Goal: Task Accomplishment & Management: Complete application form

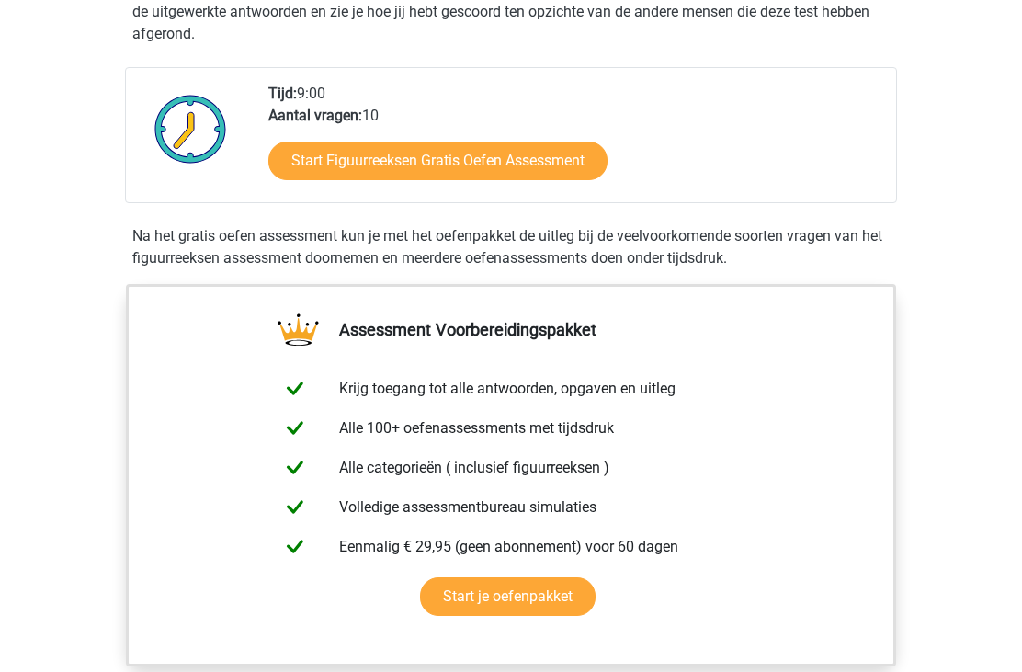
scroll to position [384, 0]
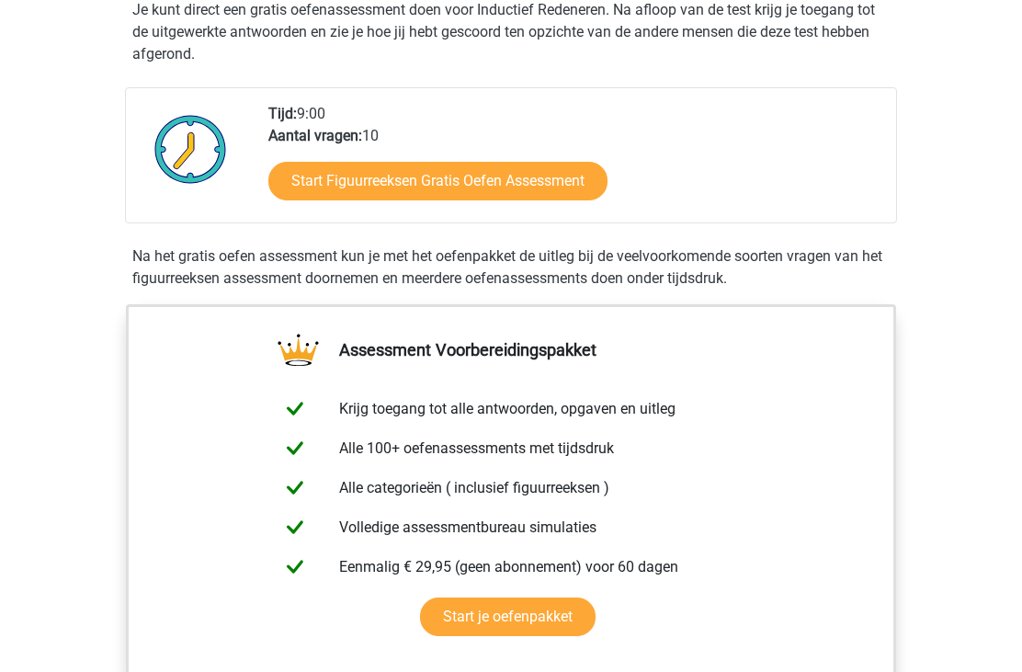
click at [584, 164] on link "Start Figuurreeksen Gratis Oefen Assessment" at bounding box center [437, 182] width 339 height 39
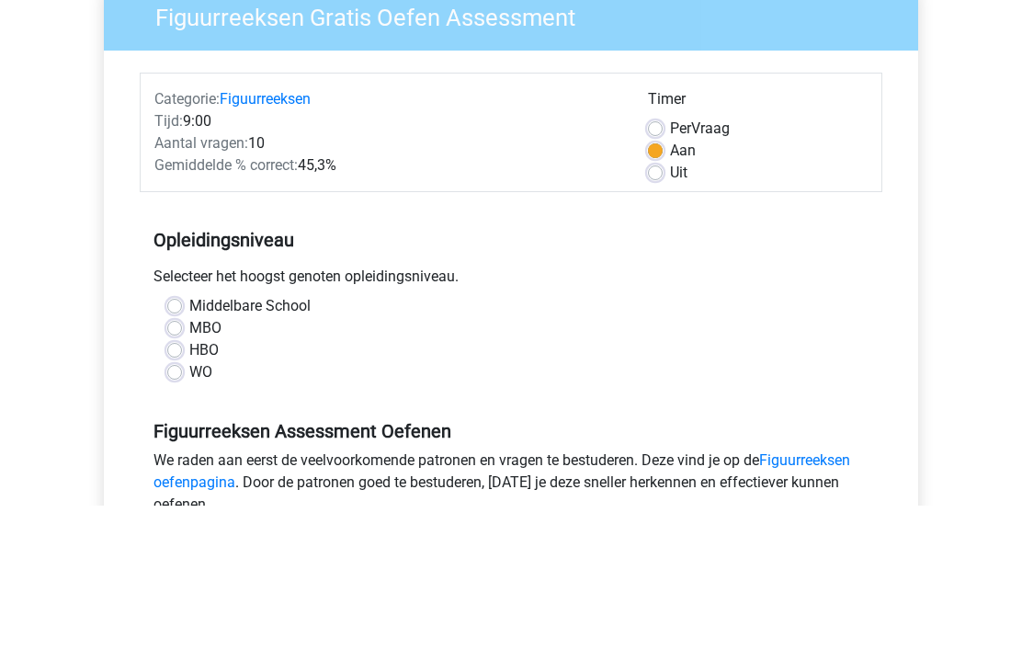
scroll to position [206, 0]
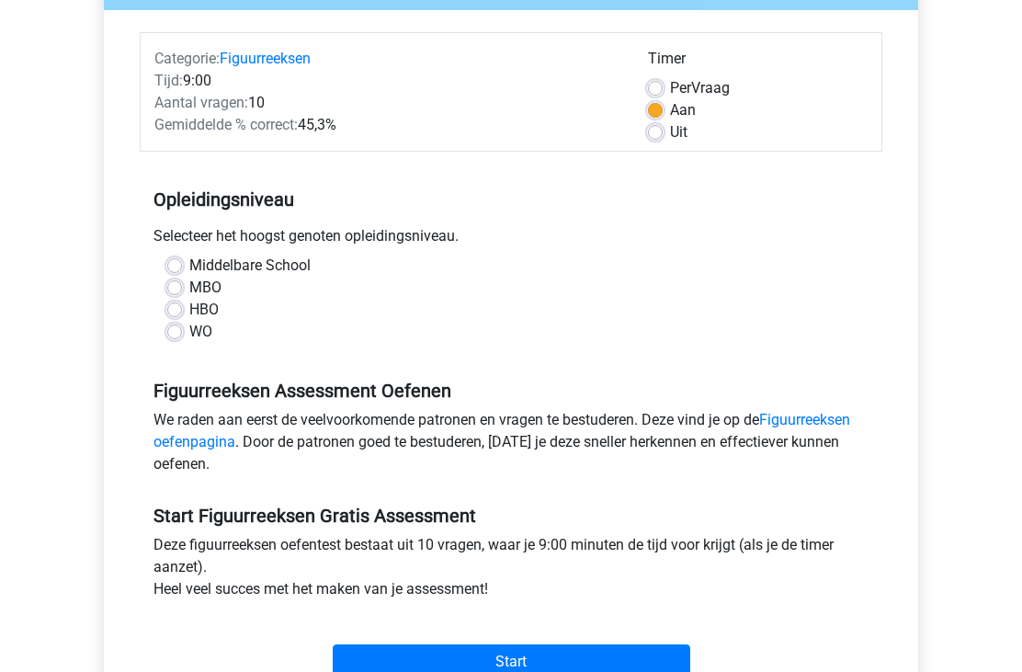
click at [189, 328] on label "WO" at bounding box center [200, 333] width 23 height 22
click at [171, 328] on input "WO" at bounding box center [174, 331] width 15 height 18
radio input "true"
click at [517, 655] on input "Start" at bounding box center [512, 662] width 358 height 35
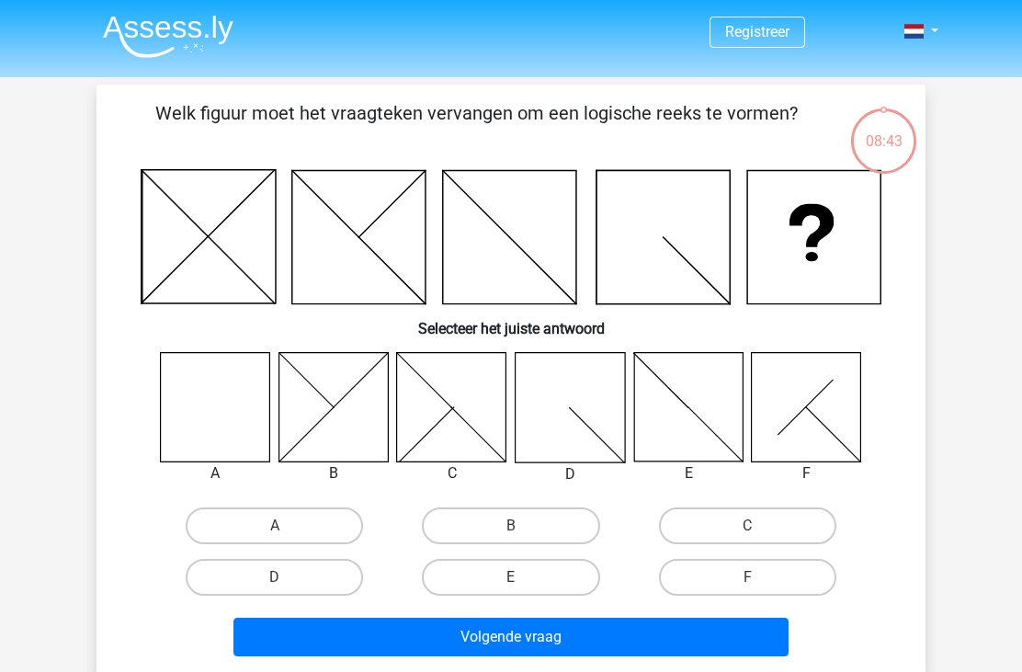
click at [195, 427] on icon at bounding box center [215, 406] width 109 height 109
click at [218, 514] on label "A" at bounding box center [274, 525] width 177 height 37
click at [275, 526] on input "A" at bounding box center [281, 532] width 12 height 12
radio input "true"
click at [305, 627] on button "Volgende vraag" at bounding box center [511, 637] width 556 height 39
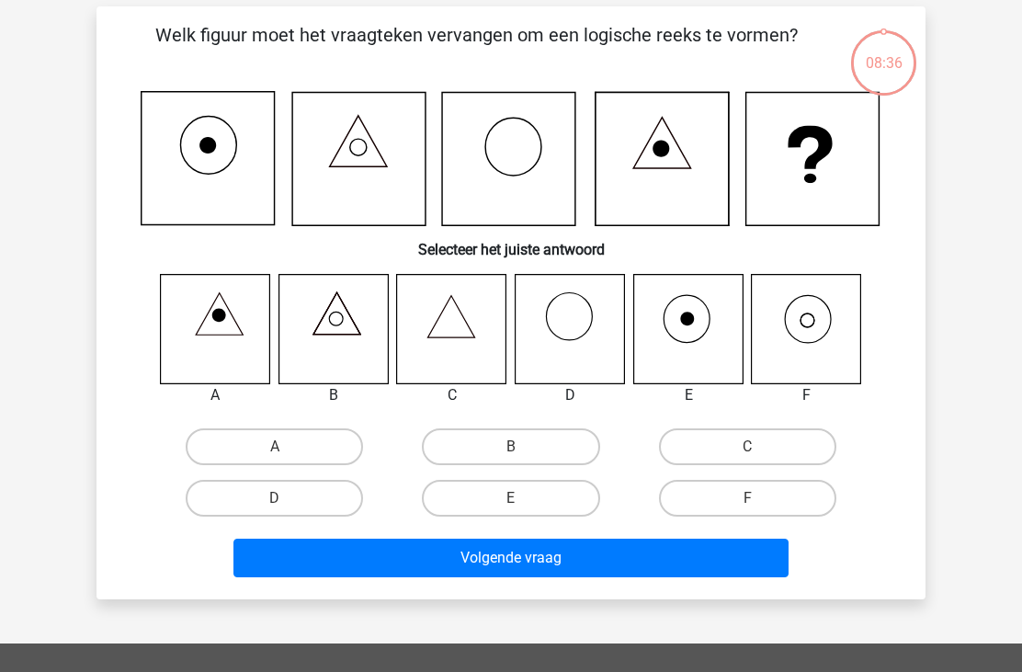
scroll to position [85, 0]
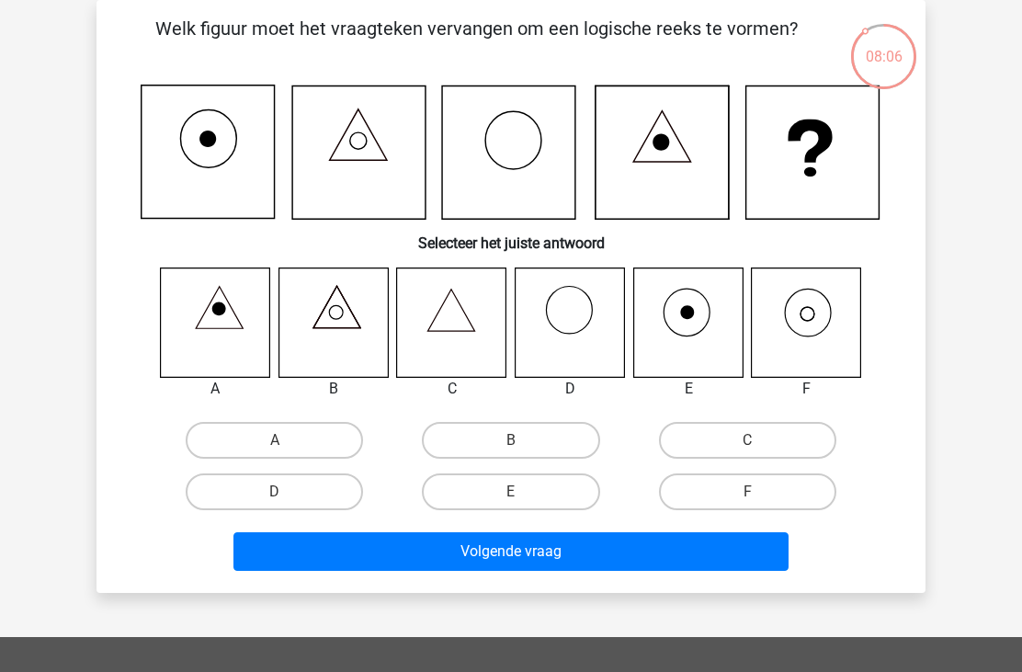
click at [810, 347] on icon at bounding box center [806, 322] width 109 height 109
click at [829, 331] on icon at bounding box center [806, 322] width 109 height 109
click at [807, 483] on label "F" at bounding box center [747, 491] width 177 height 37
click at [759, 492] on input "F" at bounding box center [753, 498] width 12 height 12
radio input "true"
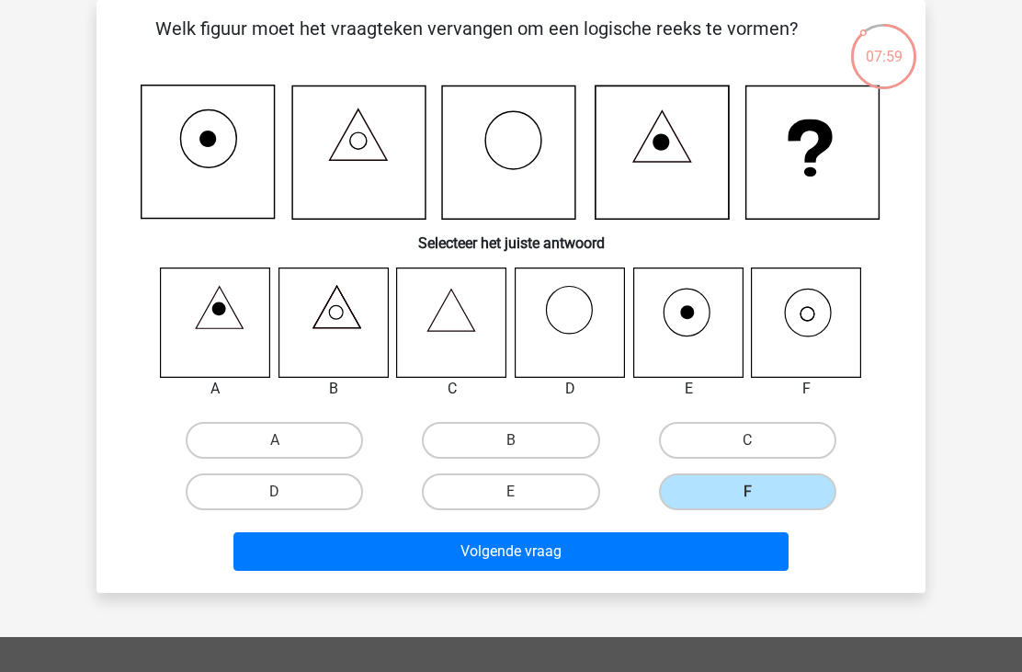
click at [735, 545] on button "Volgende vraag" at bounding box center [511, 551] width 556 height 39
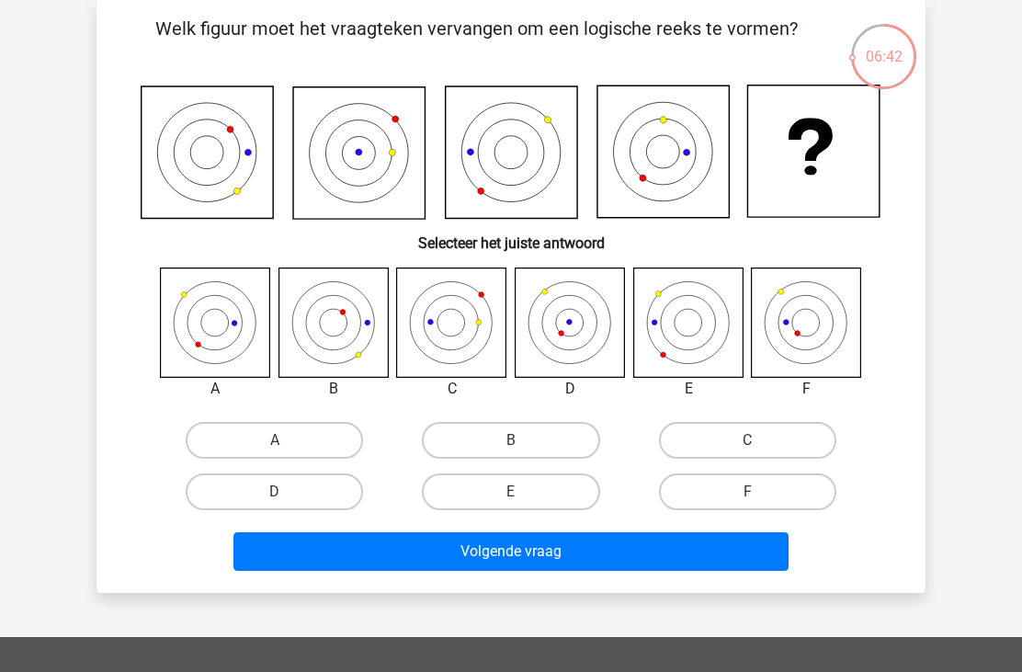
click at [712, 348] on icon at bounding box center [687, 322] width 109 height 109
click at [725, 488] on label "F" at bounding box center [747, 491] width 177 height 37
click at [747, 492] on input "F" at bounding box center [753, 498] width 12 height 12
radio input "true"
click at [419, 560] on button "Volgende vraag" at bounding box center [511, 551] width 556 height 39
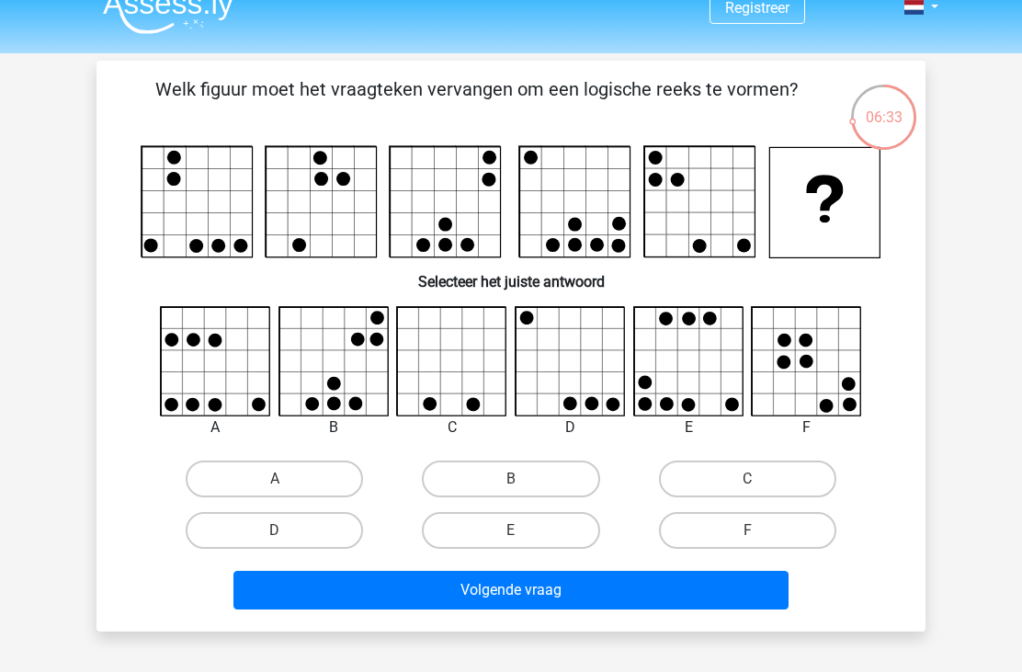
scroll to position [23, 0]
